Goal: Register for event/course

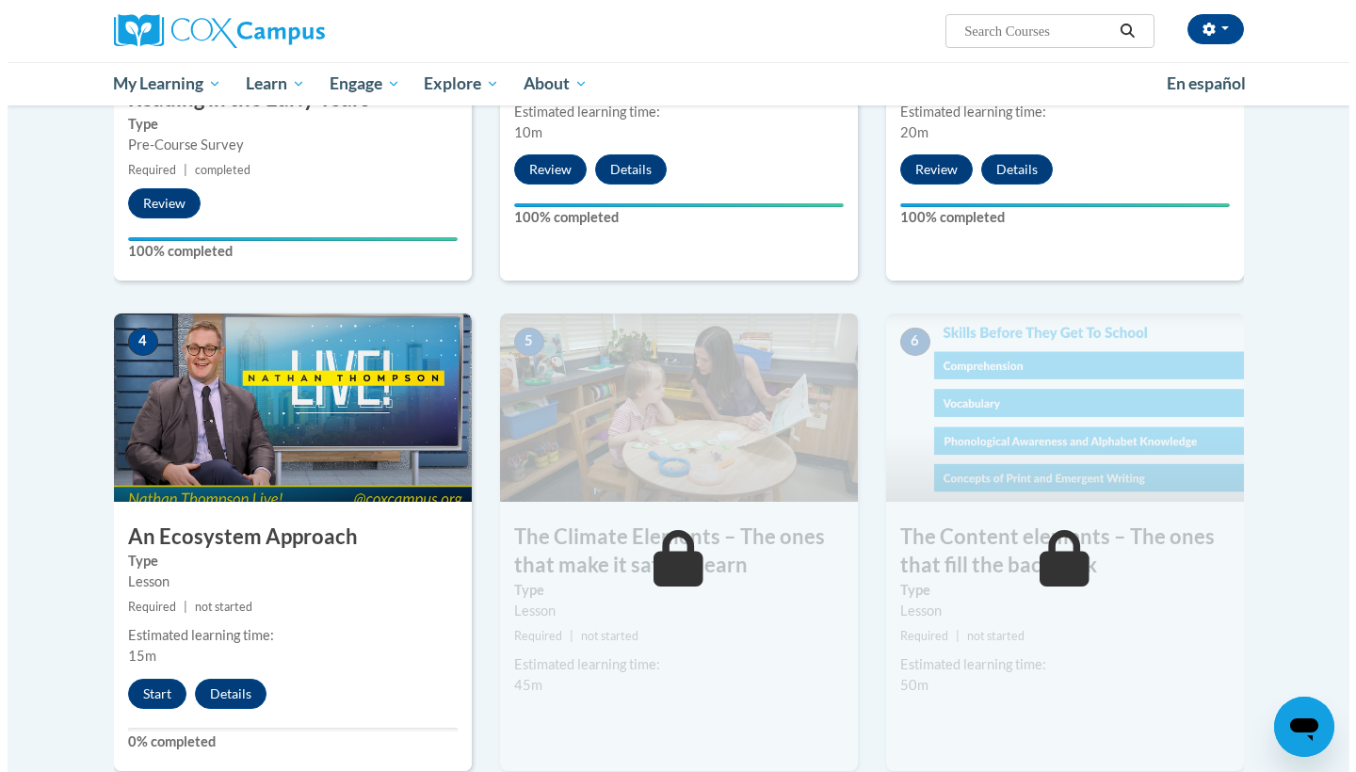
scroll to position [750, 0]
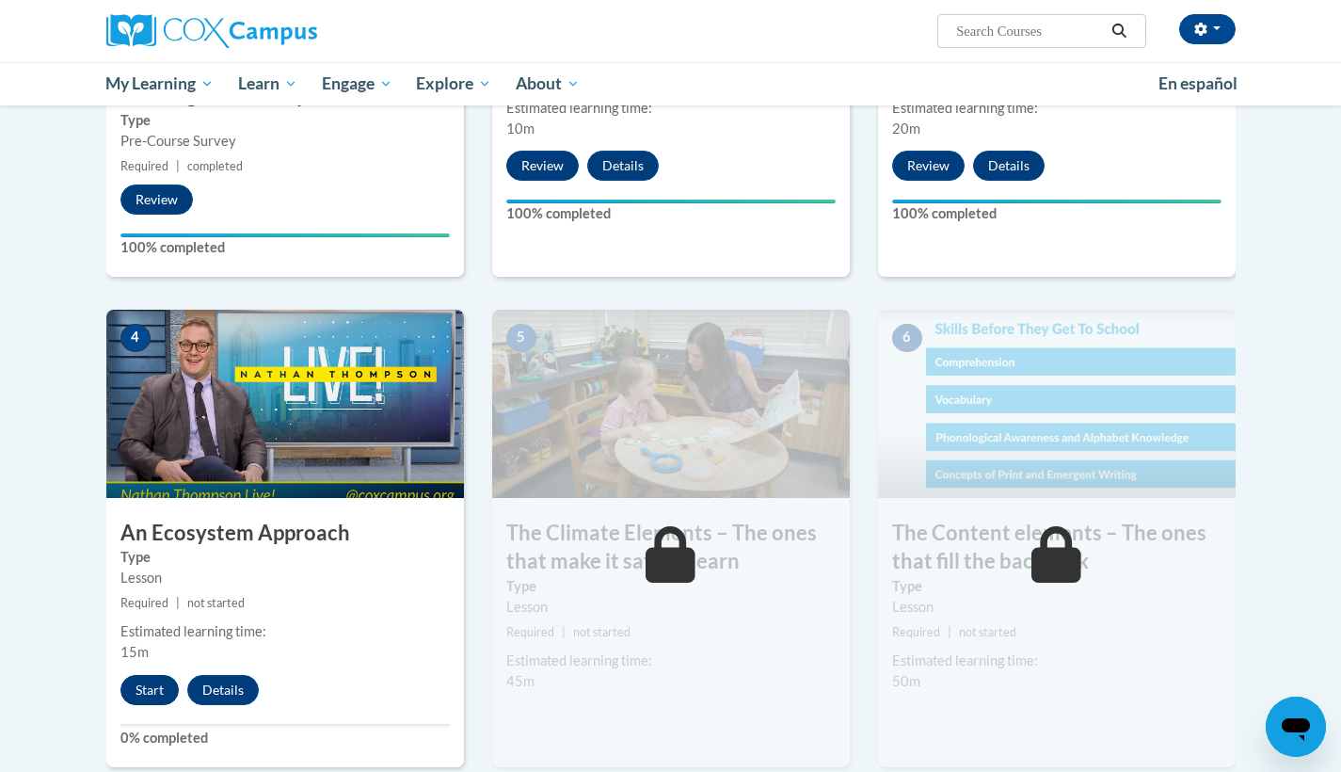
click at [160, 686] on button "Start" at bounding box center [149, 690] width 58 height 30
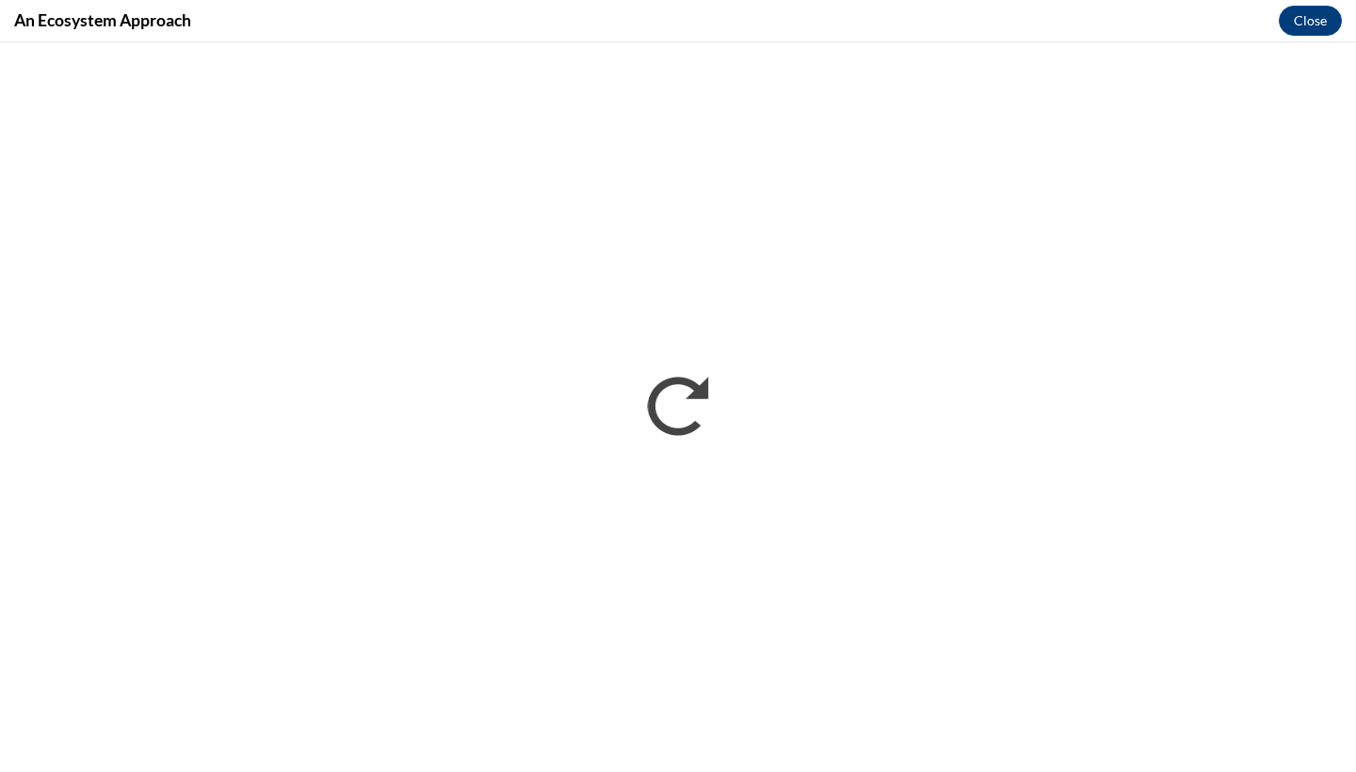
scroll to position [0, 0]
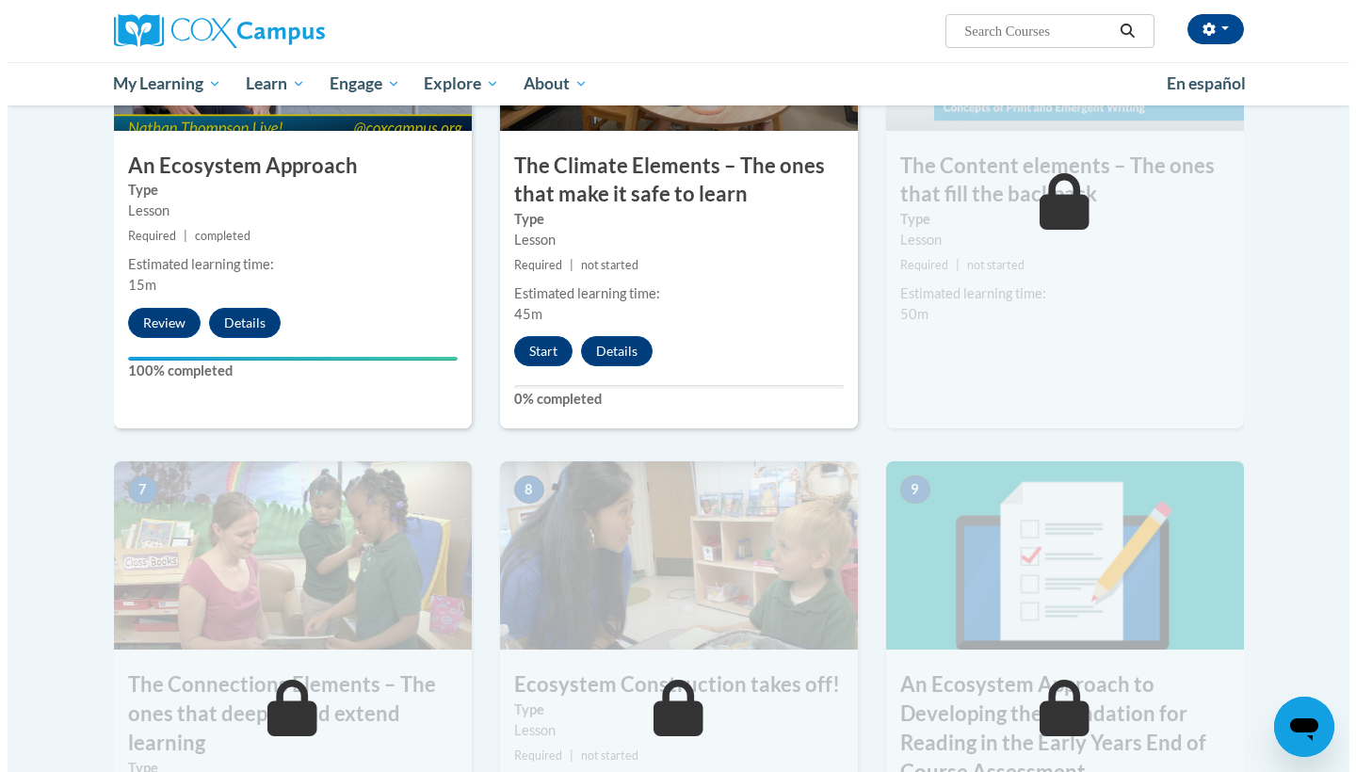
scroll to position [1051, 0]
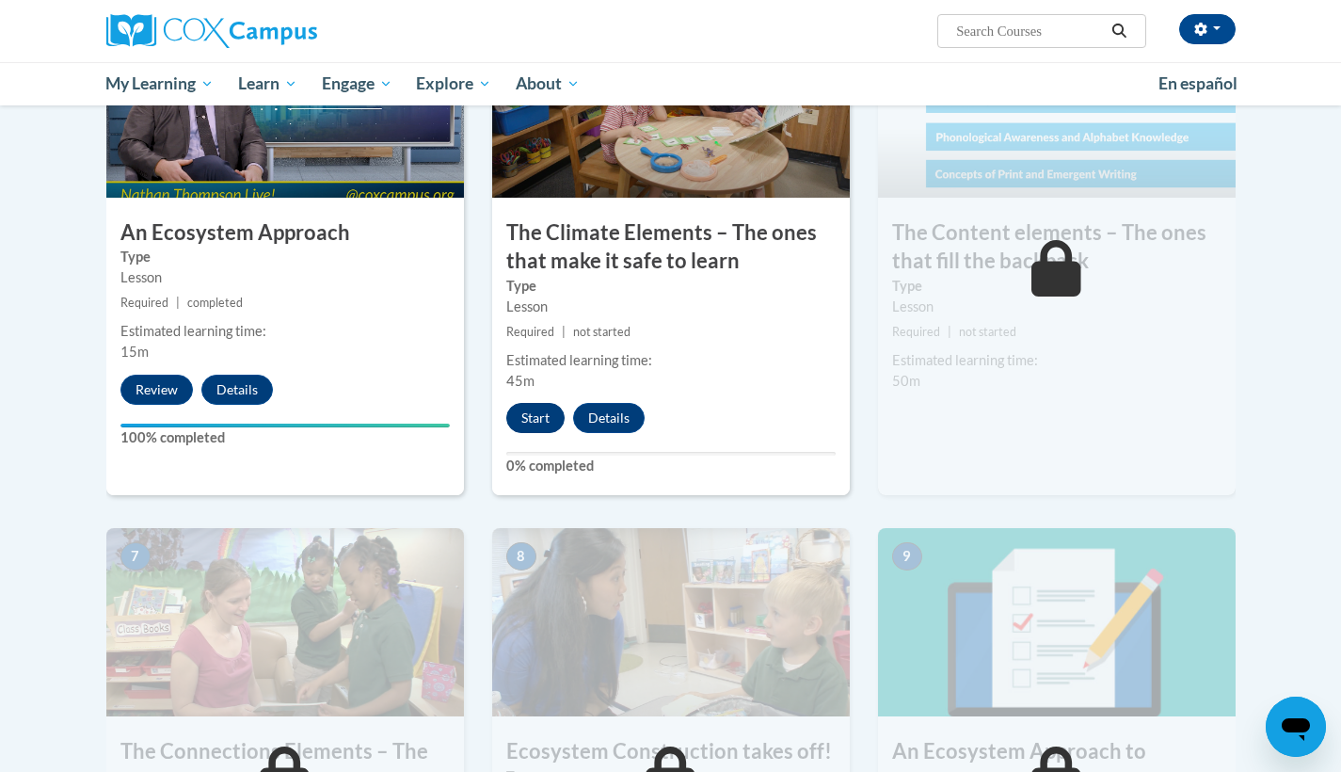
click at [534, 410] on button "Start" at bounding box center [535, 418] width 58 height 30
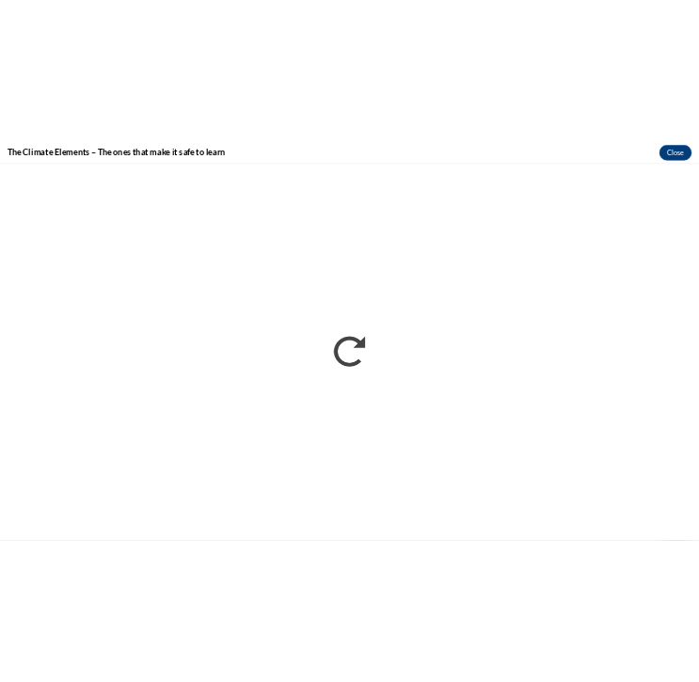
scroll to position [0, 0]
